Goal: Task Accomplishment & Management: Manage account settings

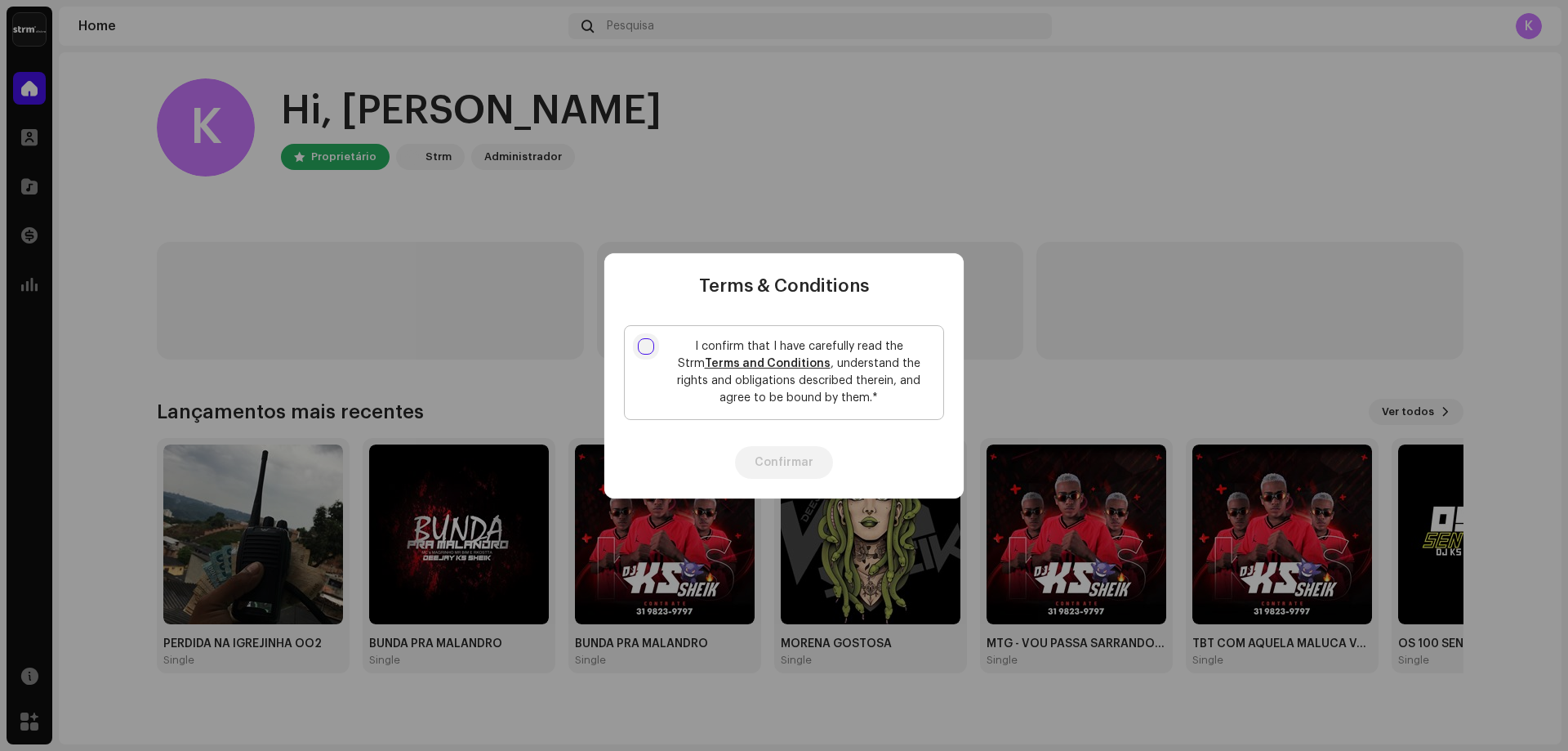
click at [648, 347] on input "I confirm that I have carefully read the Strm Terms and Conditions , understand…" at bounding box center [647, 347] width 17 height 17
checkbox input "true"
click at [754, 457] on button "Confirmar" at bounding box center [784, 462] width 98 height 33
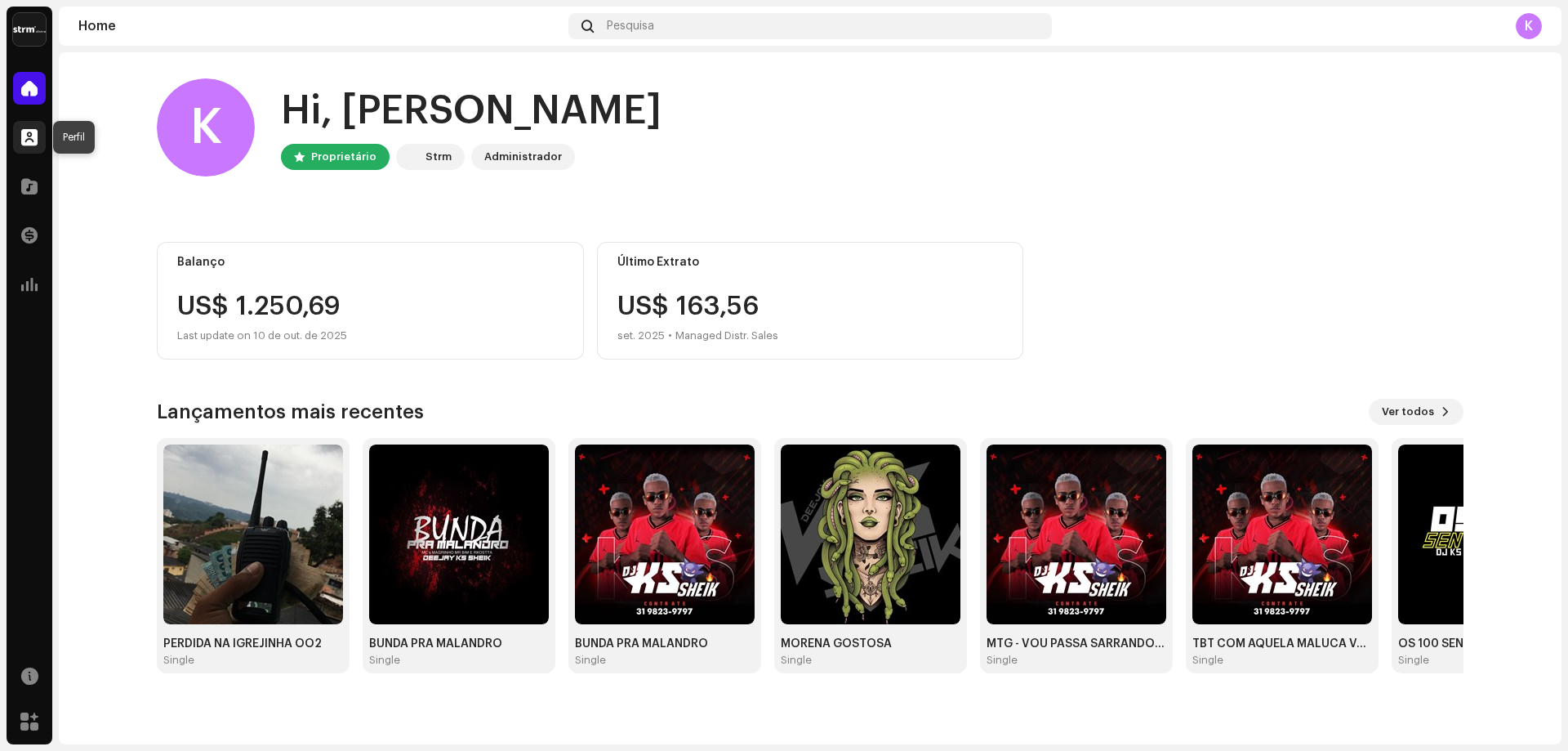
click at [24, 142] on span at bounding box center [30, 137] width 17 height 13
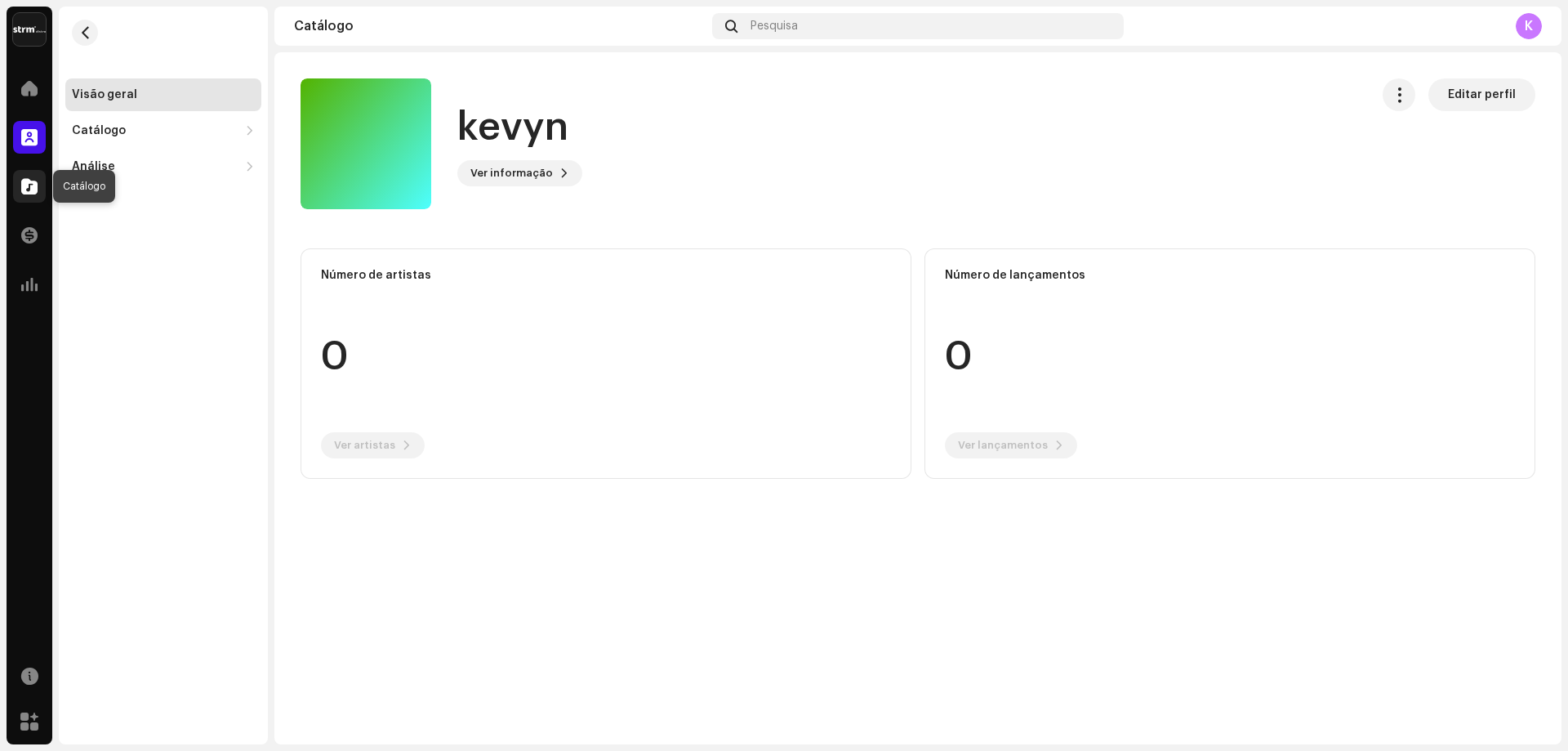
click at [30, 198] on div at bounding box center [29, 185] width 33 height 33
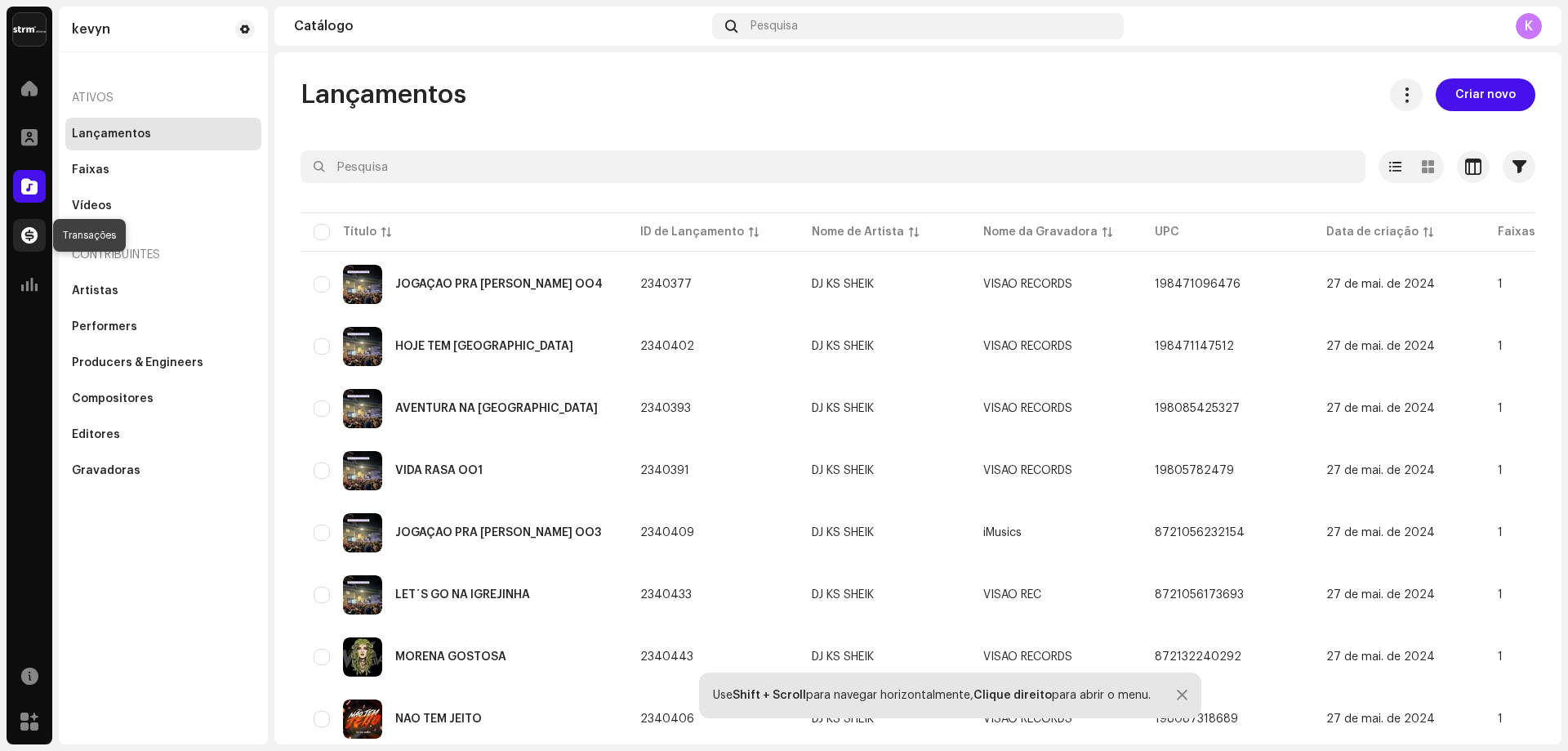
click at [38, 241] on div at bounding box center [29, 235] width 33 height 33
